Goal: Browse casually: Explore the website without a specific task or goal

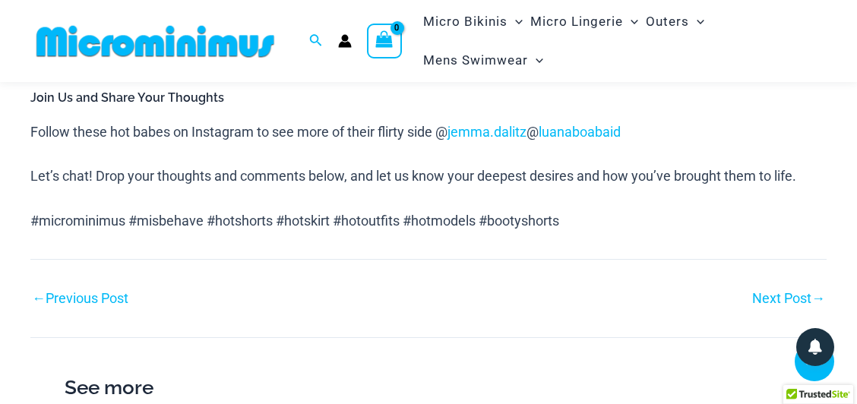
scroll to position [2016, 0]
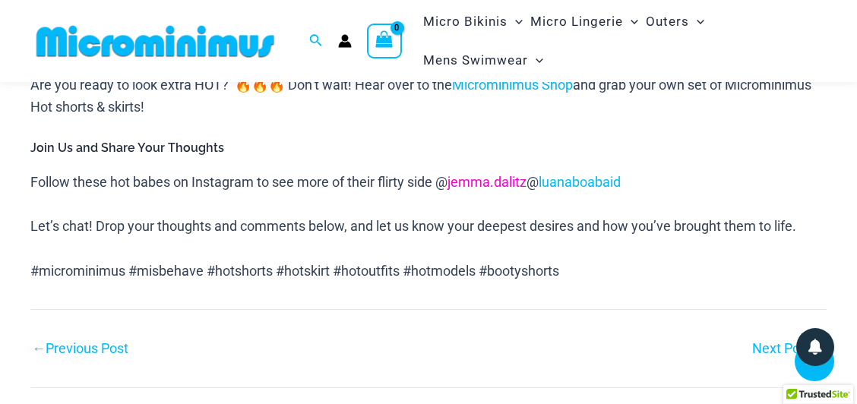
click at [513, 184] on link "jemma.dalitz" at bounding box center [486, 182] width 79 height 16
drag, startPoint x: 466, startPoint y: 182, endPoint x: 550, endPoint y: 176, distance: 83.7
click at [550, 176] on span "Follow these hot babes on Instagram to see more of their flirty side @ jemma.da…" at bounding box center [325, 182] width 590 height 16
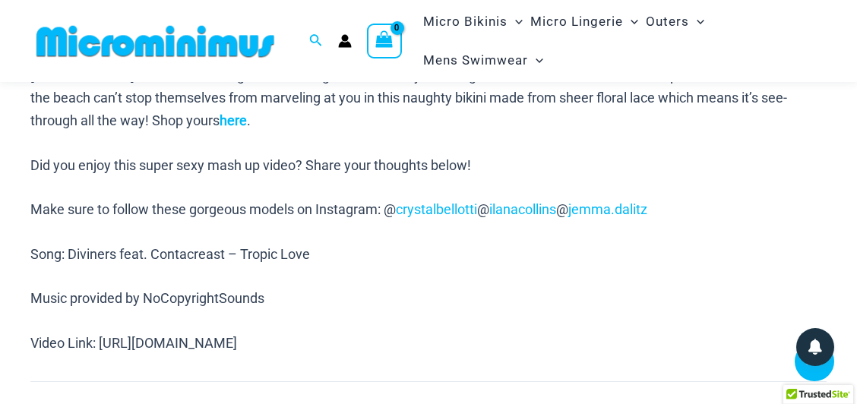
scroll to position [1250, 0]
click at [642, 202] on link "jemma.dalitz" at bounding box center [607, 210] width 79 height 16
